Goal: Task Accomplishment & Management: Manage account settings

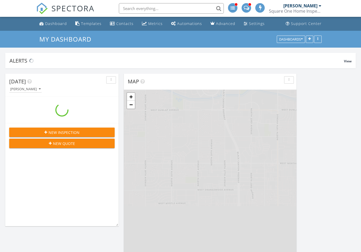
scroll to position [767, 362]
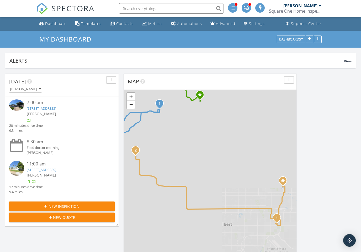
click at [56, 108] on link "[STREET_ADDRESS]" at bounding box center [41, 108] width 29 height 5
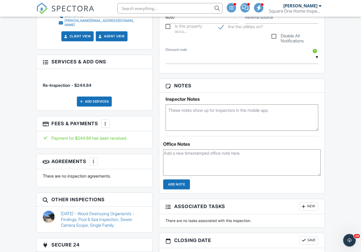
scroll to position [311, 0]
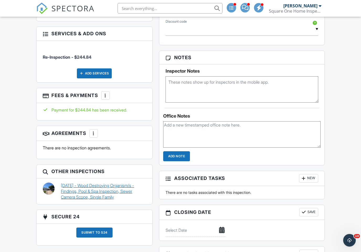
click at [104, 184] on link "09/11/2025 - Wood Destroying Organism/s - Findings, Pool & Spa Inspection, Sewe…" at bounding box center [103, 192] width 85 height 18
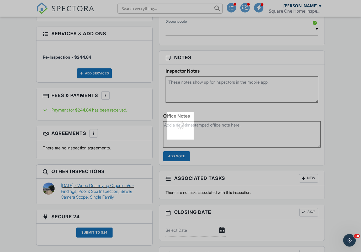
scroll to position [312, 0]
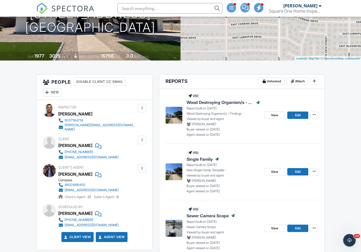
scroll to position [96, 0]
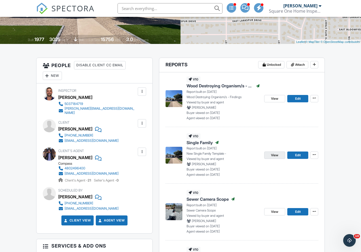
click at [276, 154] on span "View" at bounding box center [274, 154] width 7 height 5
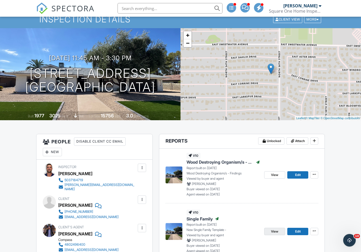
scroll to position [0, 0]
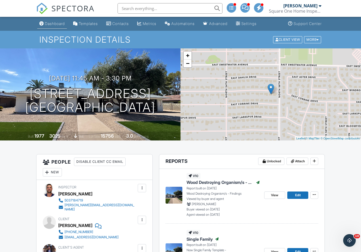
click at [50, 25] on div "Dashboard" at bounding box center [55, 23] width 20 height 4
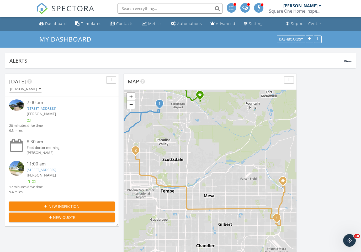
click at [35, 105] on div "7:00 am" at bounding box center [66, 102] width 79 height 7
